Goal: Task Accomplishment & Management: Manage account settings

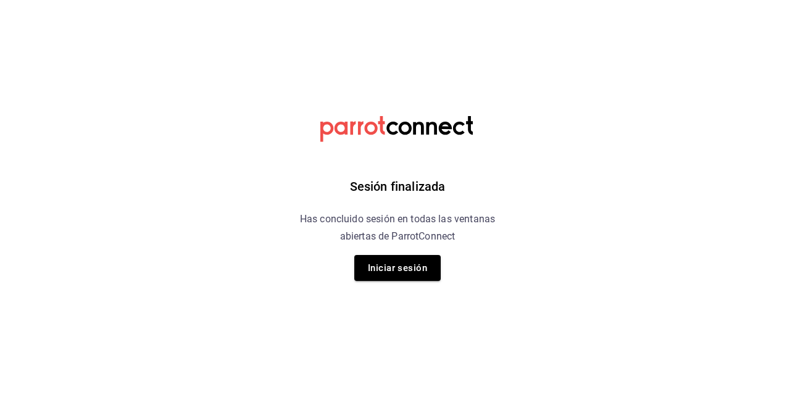
click at [387, 263] on button "Iniciar sesión" at bounding box center [397, 268] width 86 height 26
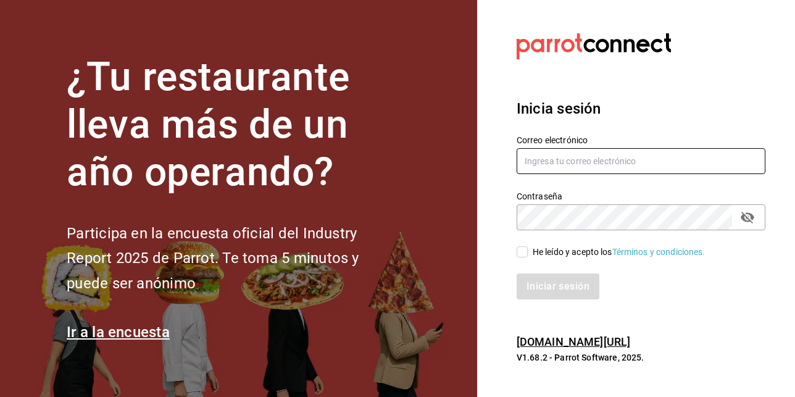
click at [568, 162] on input "text" at bounding box center [640, 161] width 249 height 26
click at [557, 159] on input "text" at bounding box center [640, 161] width 249 height 26
paste input "kevincucalon@gmail.com"
type input "kevincucalon@gmail.com"
drag, startPoint x: 523, startPoint y: 250, endPoint x: 523, endPoint y: 262, distance: 11.7
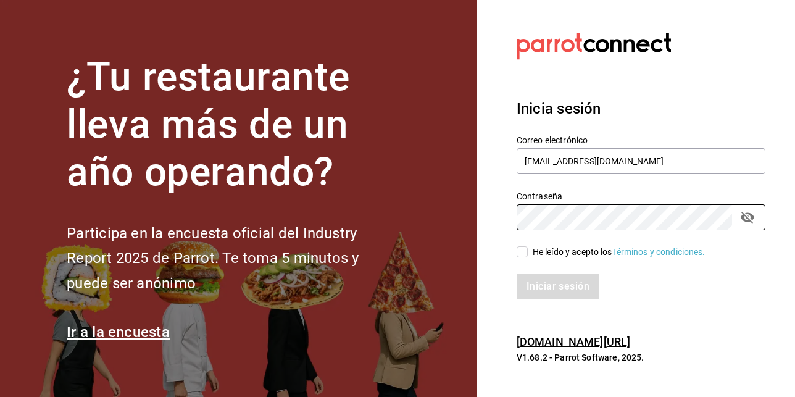
click at [523, 250] on input "He leído y acepto los Términos y condiciones." at bounding box center [521, 251] width 11 height 11
checkbox input "true"
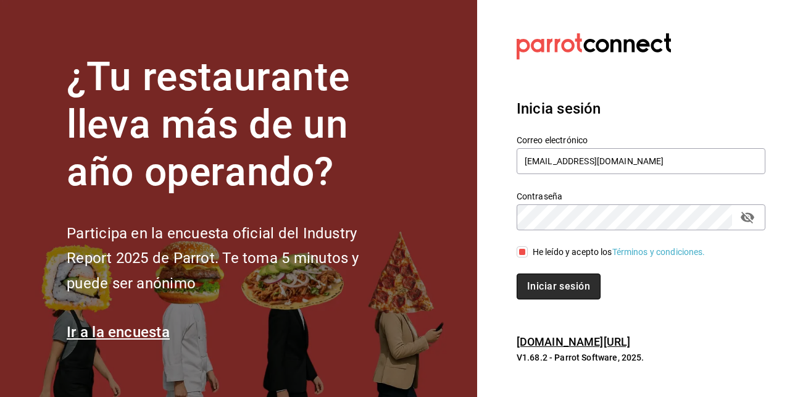
click at [536, 285] on button "Iniciar sesión" at bounding box center [558, 286] width 84 height 26
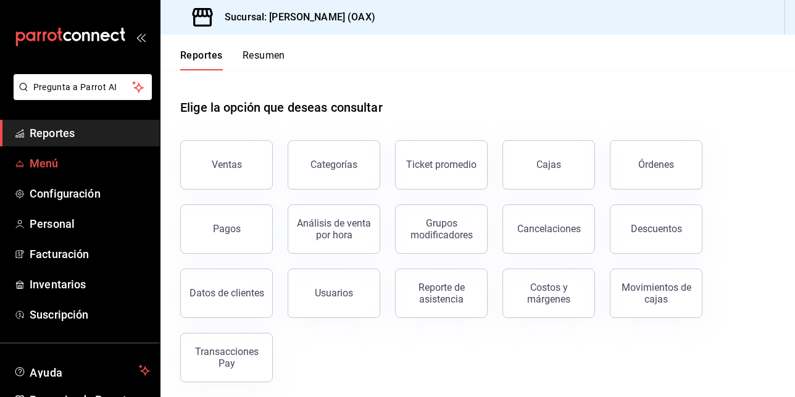
click at [50, 163] on span "Menú" at bounding box center [90, 163] width 120 height 17
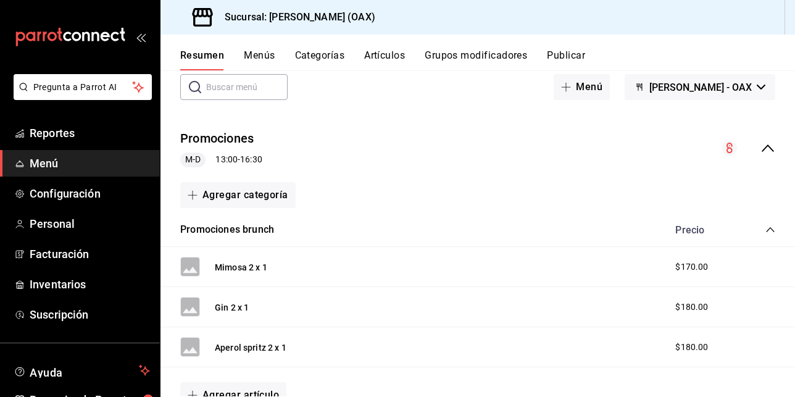
scroll to position [672, 0]
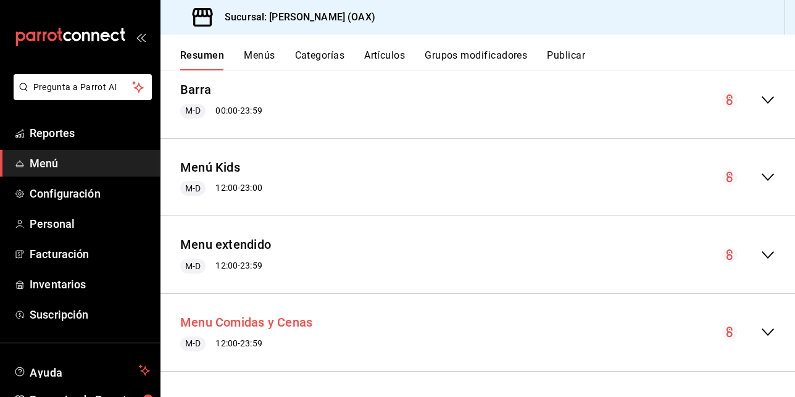
click at [262, 323] on button "Menu Comidas y Cenas" at bounding box center [246, 322] width 132 height 18
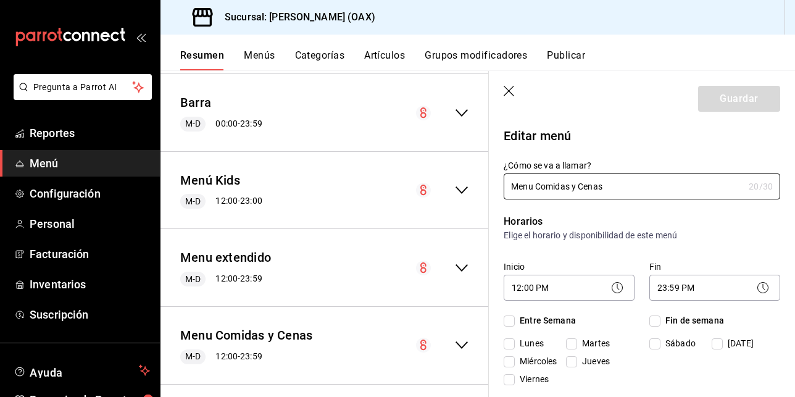
checkbox input "true"
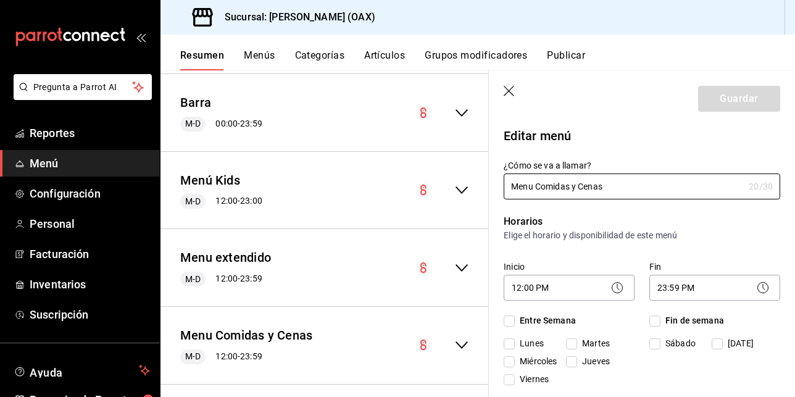
checkbox input "true"
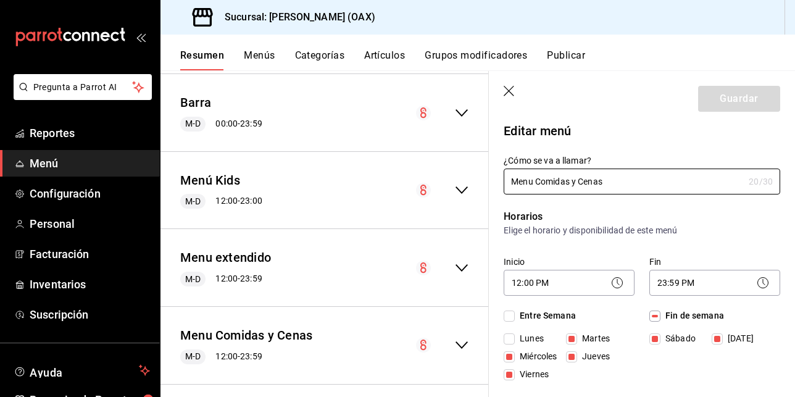
scroll to position [12, 0]
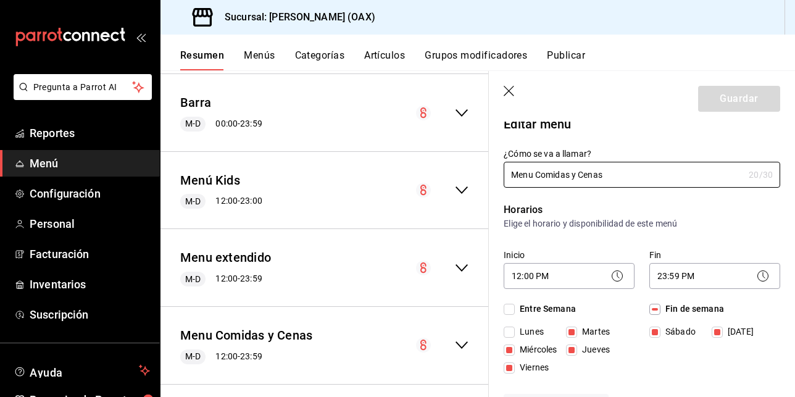
click at [295, 261] on div "Menu extendido M-D 12:00 - 23:59" at bounding box center [324, 267] width 328 height 57
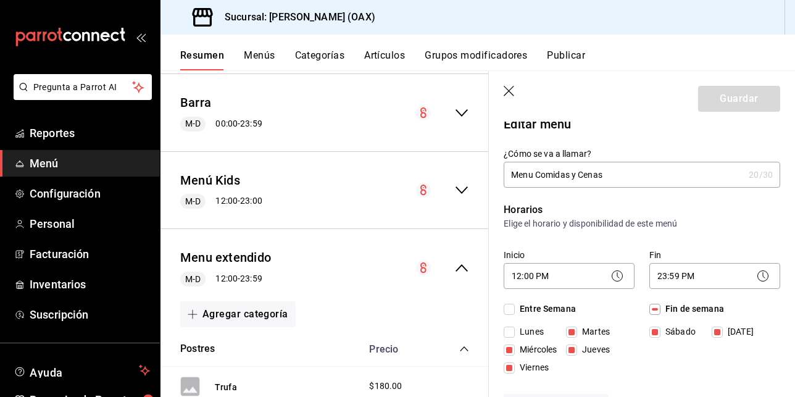
click at [247, 47] on div "Resumen Menús Categorías Artículos Grupos modificadores Publicar" at bounding box center [477, 53] width 634 height 36
click at [374, 59] on button "Artículos" at bounding box center [384, 59] width 41 height 21
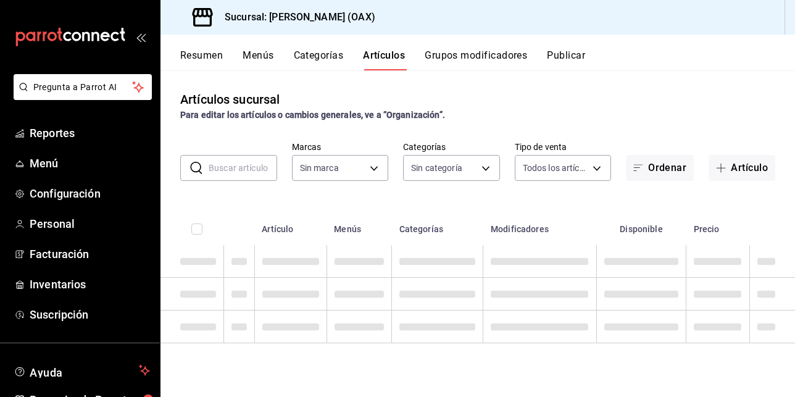
type input "654858c8-f9e8-4674-8848-47898b4d361c"
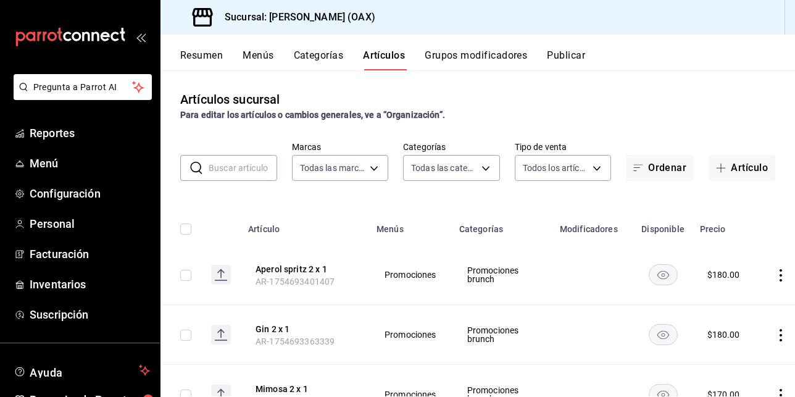
type input "463459c9-37eb-4576-8402-f641077c2631,cf85e954-8913-478f-8e45-d6559c5c5af7,b9b3d…"
